Goal: Information Seeking & Learning: Understand process/instructions

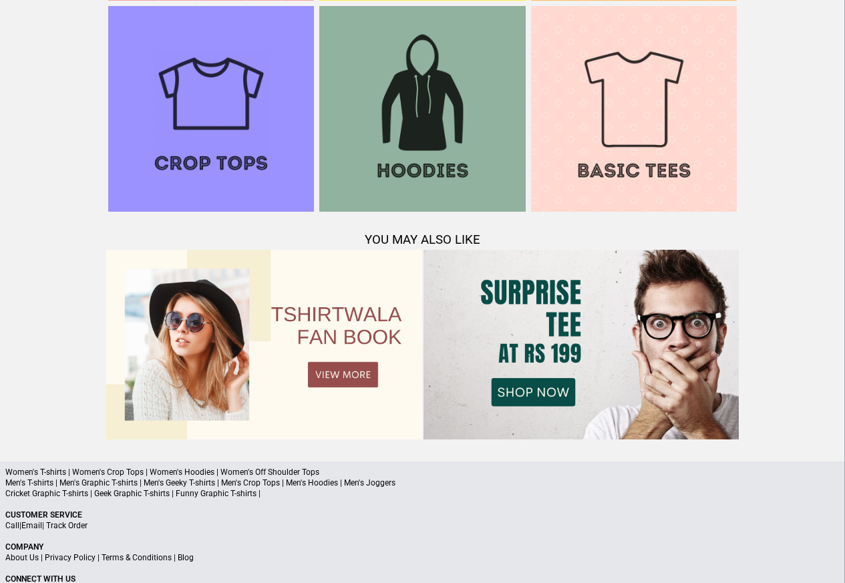
scroll to position [1289, 0]
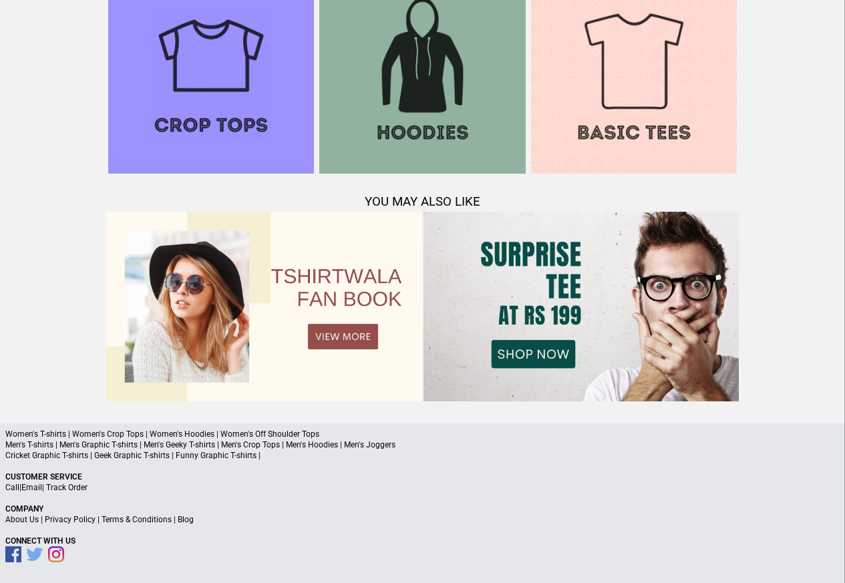
click at [128, 519] on link "Terms & Conditions" at bounding box center [136, 519] width 70 height 9
